Goal: Task Accomplishment & Management: Use online tool/utility

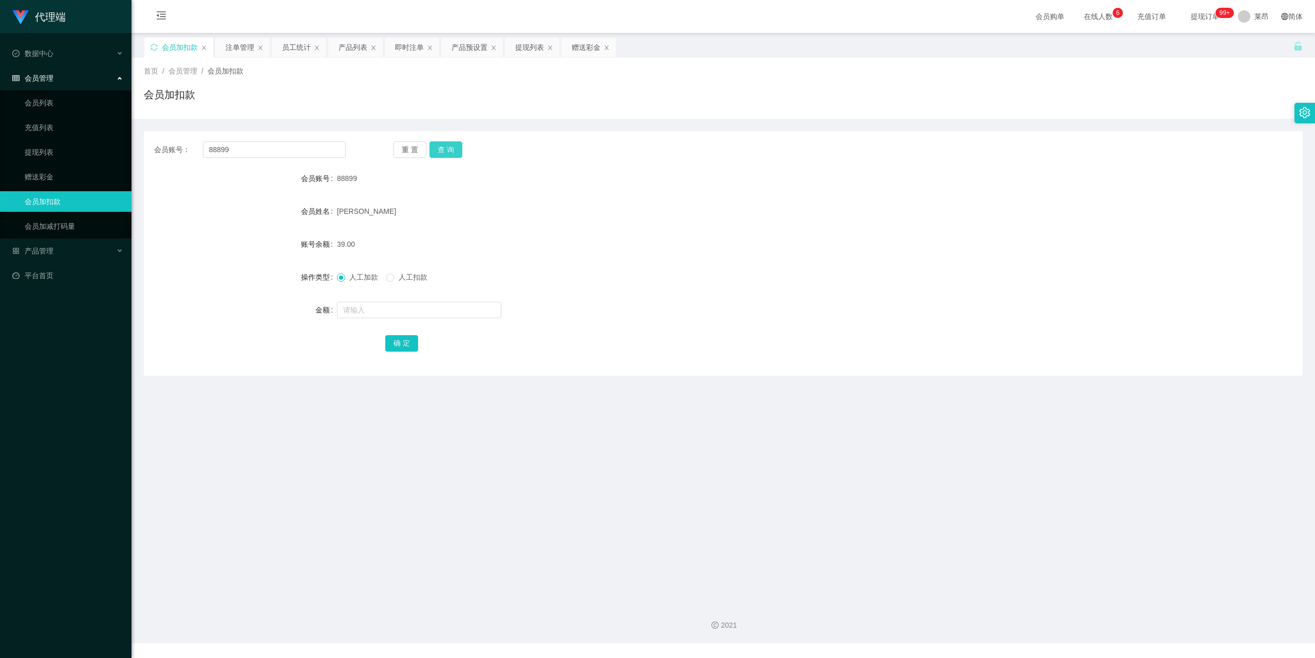
click at [443, 149] on button "查 询" at bounding box center [445, 149] width 33 height 16
click at [50, 148] on link "提现列表" at bounding box center [74, 152] width 99 height 21
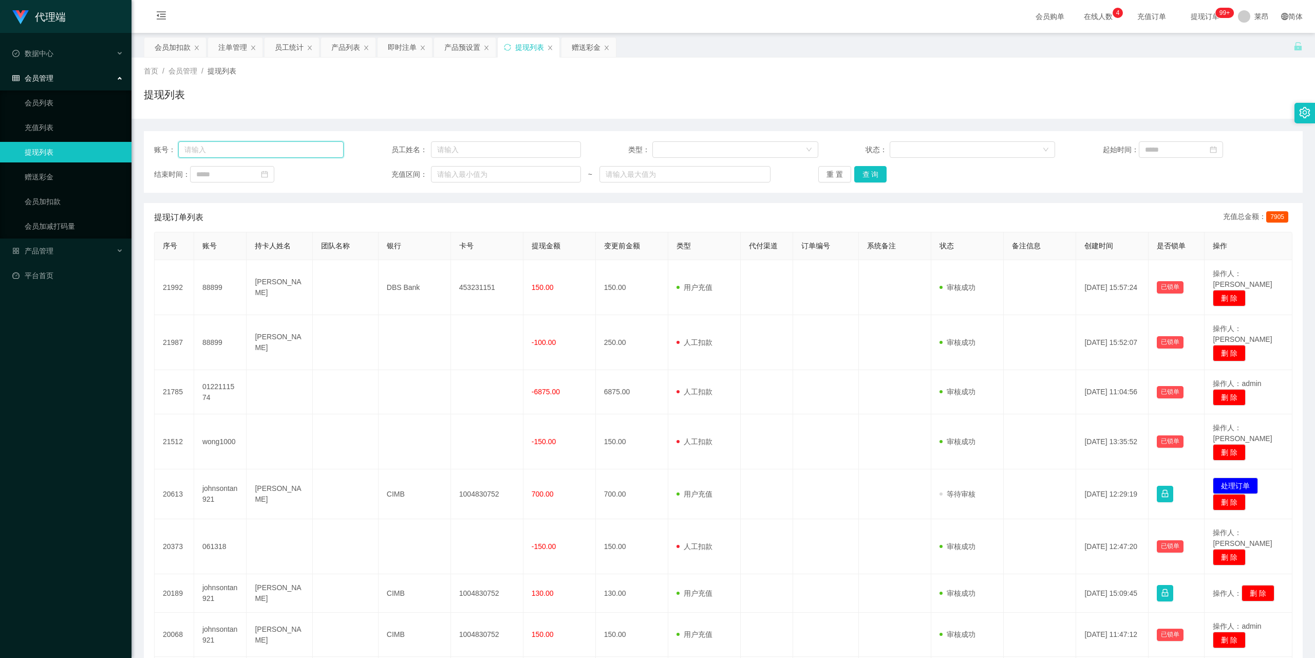
click at [222, 146] on input "text" at bounding box center [261, 149] width 166 height 16
type input "88899"
click at [871, 169] on button "查 询" at bounding box center [870, 174] width 33 height 16
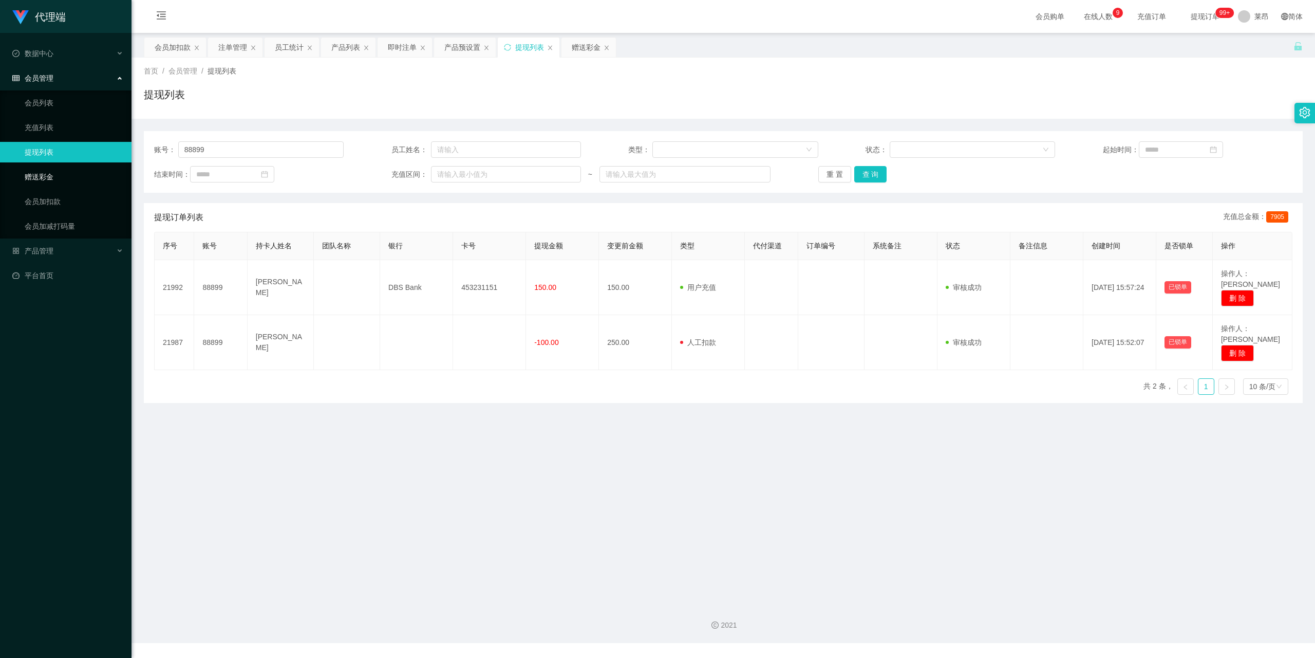
click at [52, 175] on link "赠送彩金" at bounding box center [74, 176] width 99 height 21
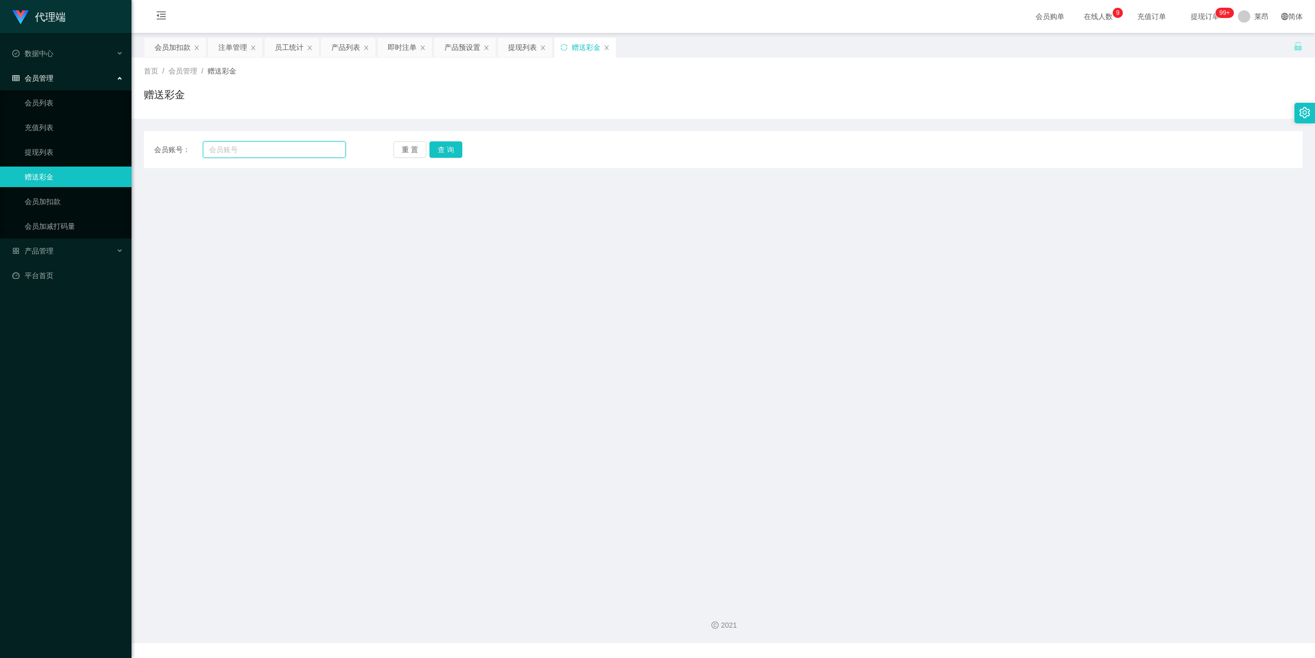
click at [273, 151] on input "text" at bounding box center [274, 149] width 143 height 16
type input "88899"
click at [445, 139] on div "会员账号： 88899 重 置 查 询 会员账号 会员姓名 账号余额 操作类型 彩金加款 彩金扣款 金额 确 定" at bounding box center [723, 149] width 1159 height 37
click at [452, 147] on button "查 询" at bounding box center [445, 149] width 33 height 16
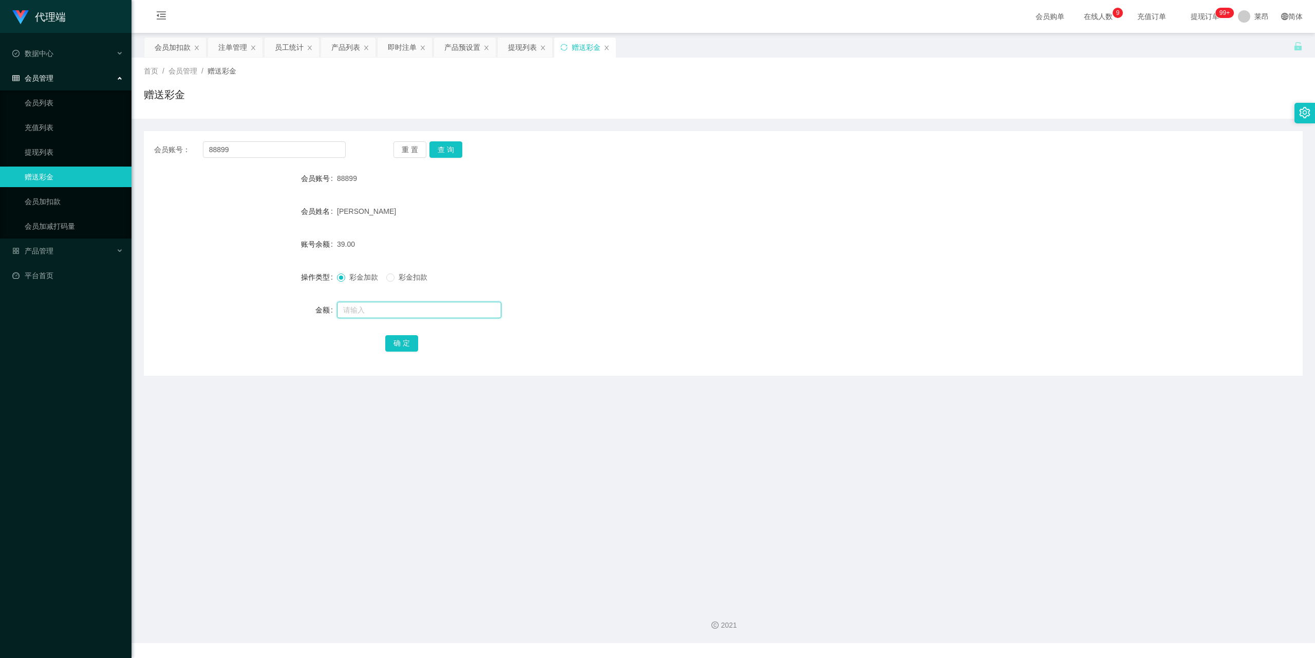
click at [376, 310] on input "text" at bounding box center [419, 310] width 164 height 16
type input "40"
click at [403, 340] on button "确 定" at bounding box center [401, 343] width 33 height 16
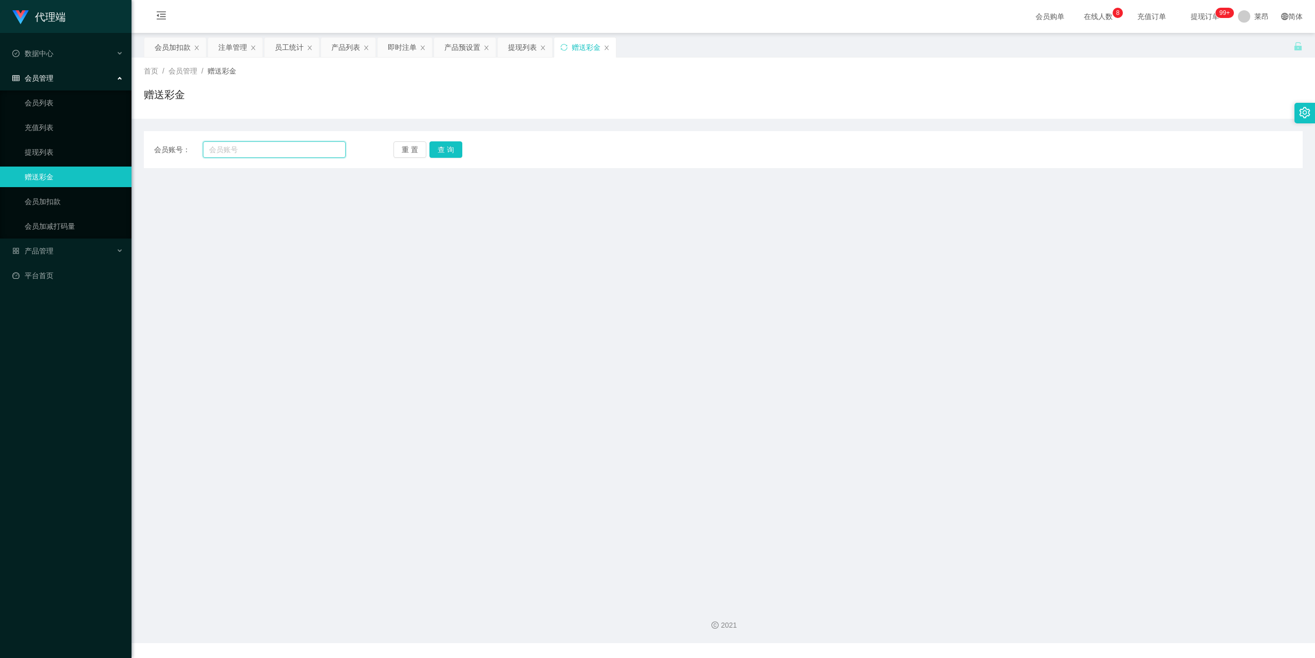
click at [242, 150] on input "text" at bounding box center [274, 149] width 143 height 16
type input "88899"
click at [447, 142] on button "查 询" at bounding box center [445, 149] width 33 height 16
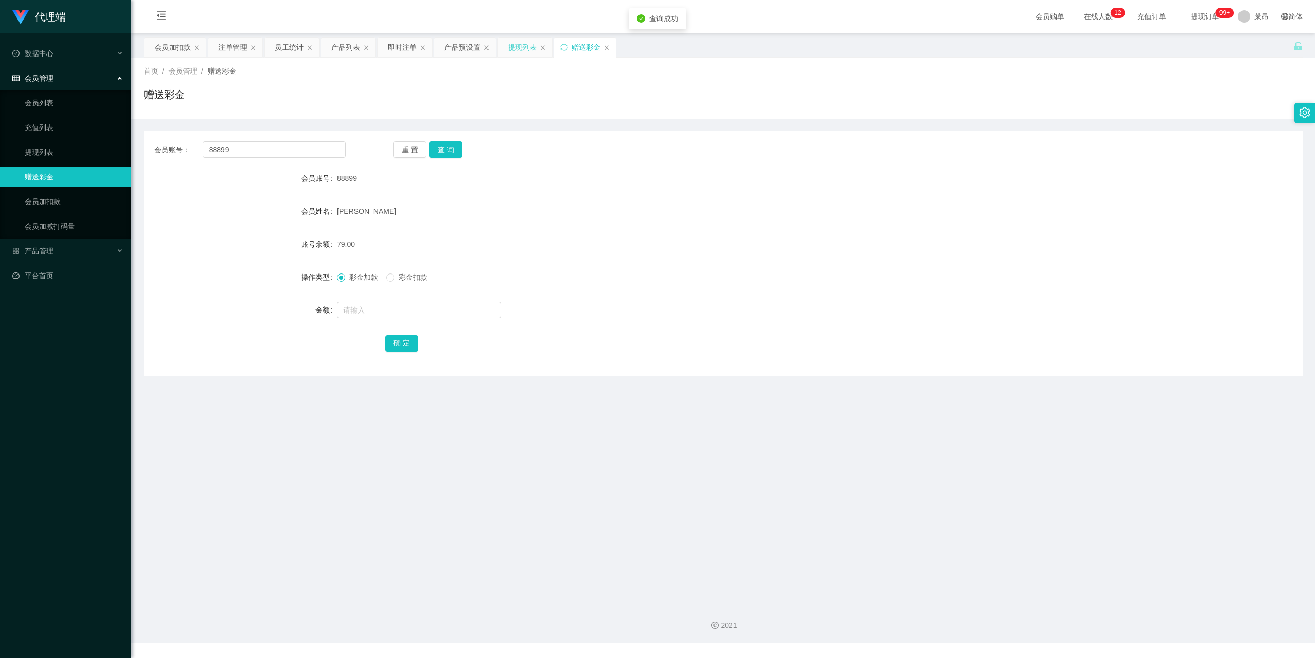
click at [525, 42] on div "提现列表" at bounding box center [522, 48] width 29 height 20
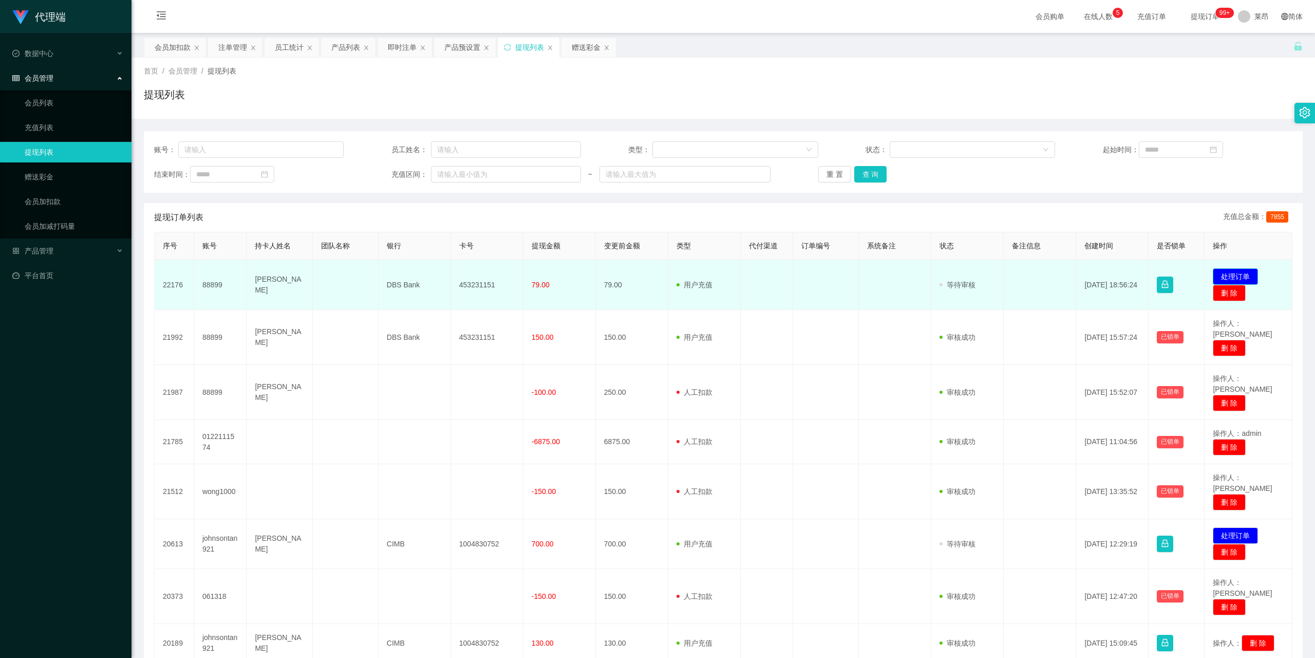
click at [1238, 273] on button "处理订单" at bounding box center [1235, 276] width 45 height 16
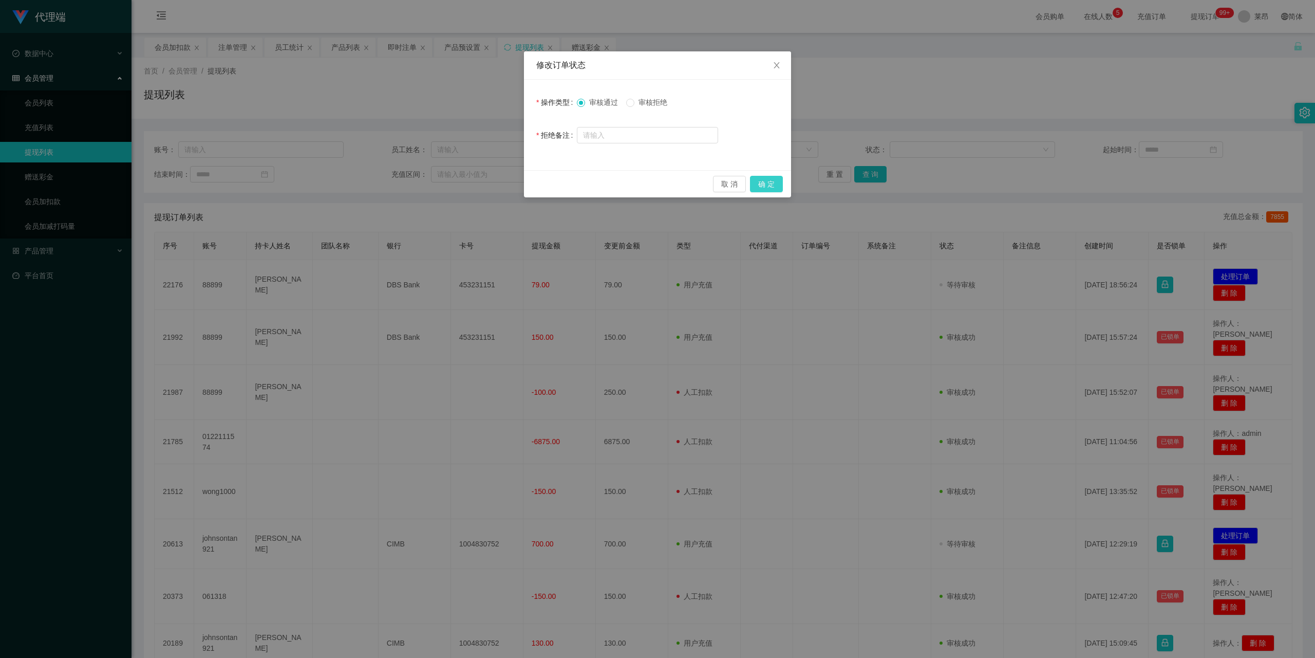
click at [762, 181] on button "确 定" at bounding box center [766, 184] width 33 height 16
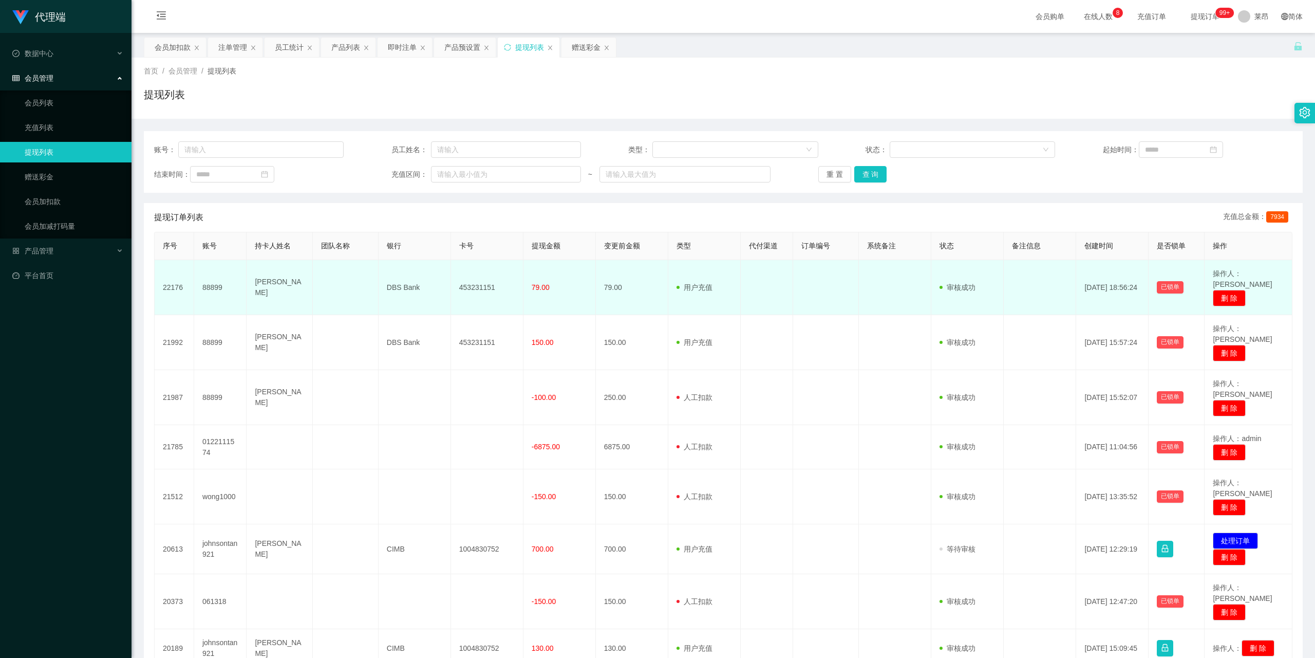
drag, startPoint x: 259, startPoint y: 273, endPoint x: 290, endPoint y: 288, distance: 34.2
click at [290, 288] on td "[PERSON_NAME]" at bounding box center [280, 287] width 66 height 55
copy td "[PERSON_NAME]"
click at [539, 283] on span "79.00" at bounding box center [541, 287] width 18 height 8
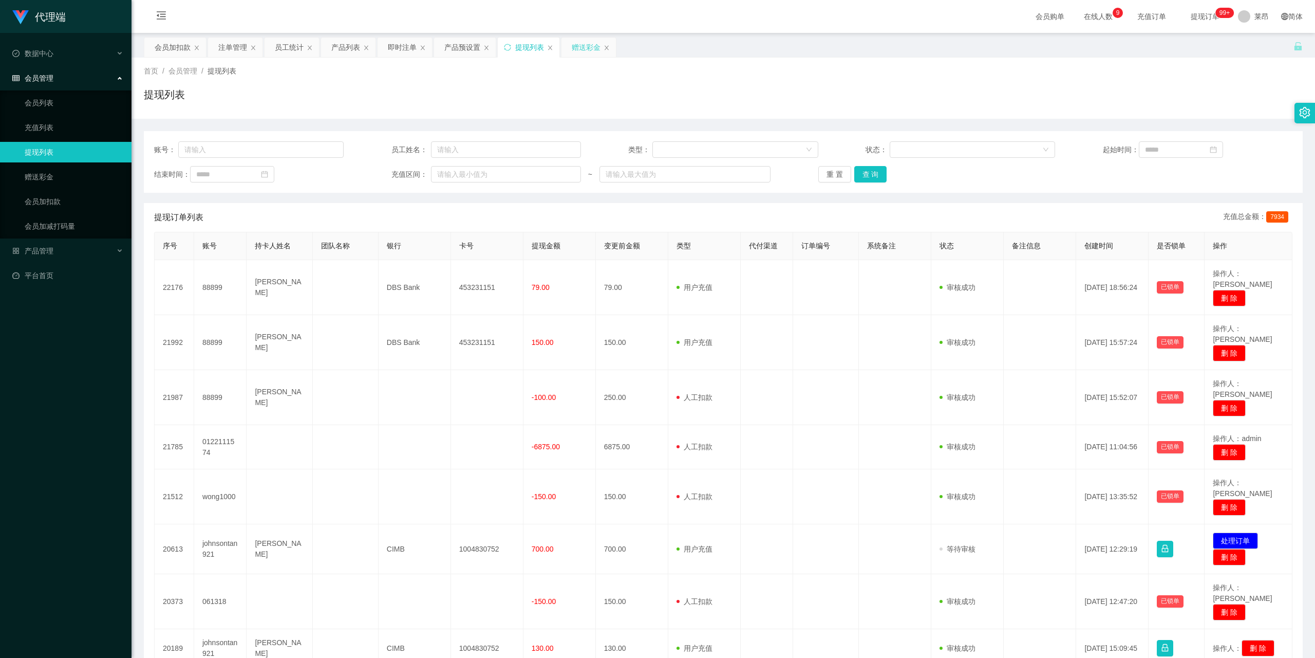
click at [579, 49] on div "赠送彩金" at bounding box center [586, 48] width 29 height 20
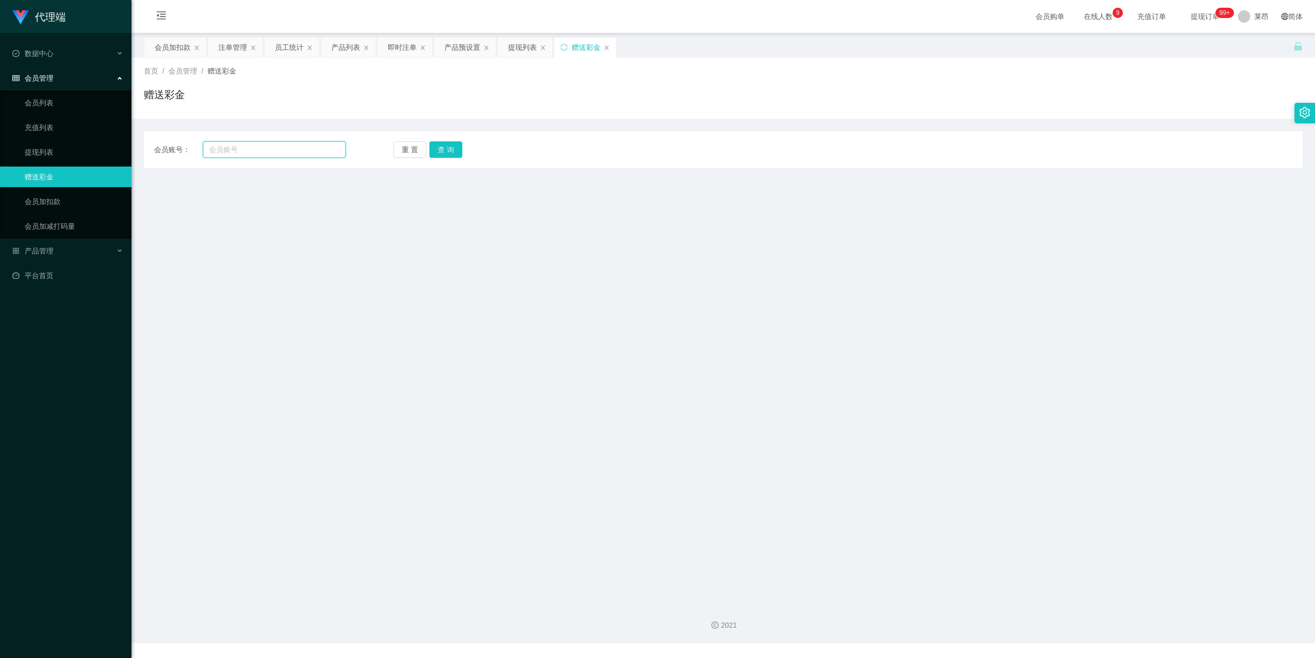
click at [273, 155] on input "text" at bounding box center [274, 149] width 143 height 16
type input "88899"
click at [452, 146] on button "查 询" at bounding box center [445, 149] width 33 height 16
